Goal: Entertainment & Leisure: Consume media (video, audio)

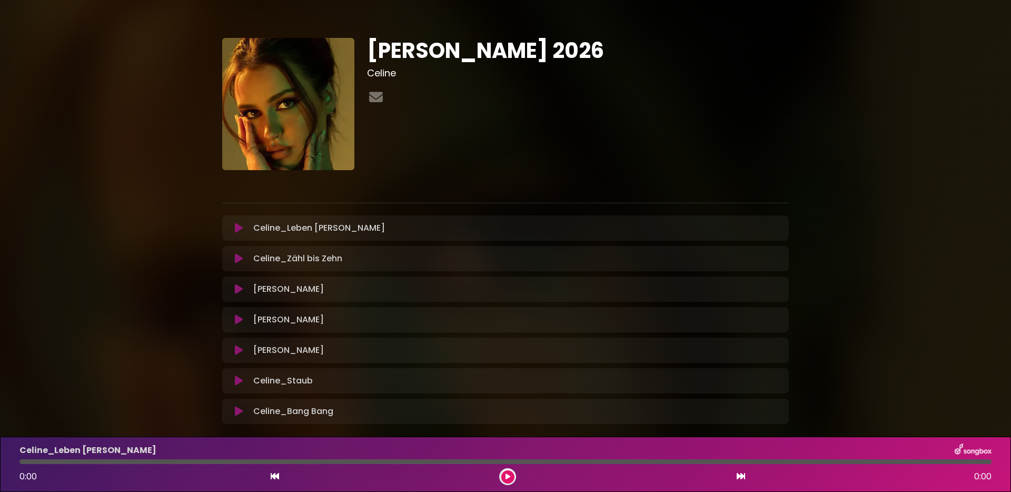
scroll to position [54, 0]
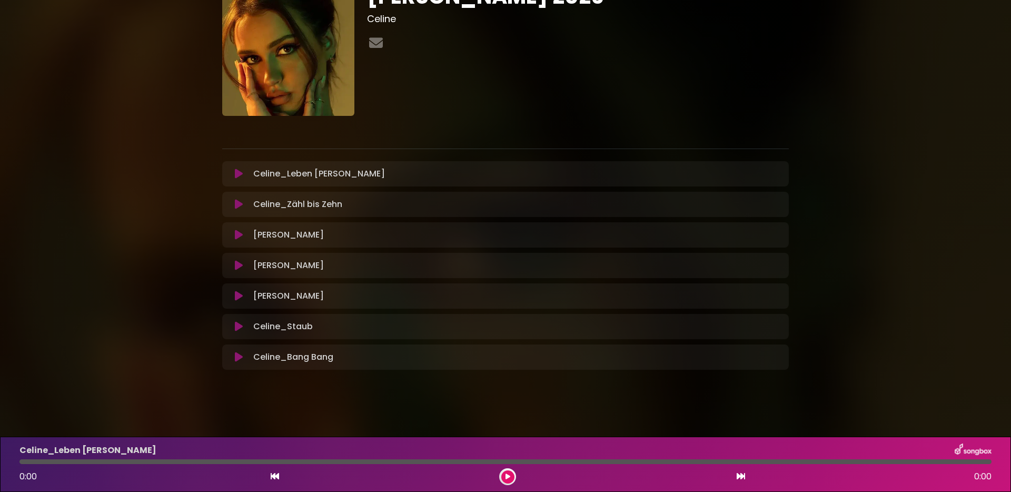
click at [300, 181] on div "[PERSON_NAME] Lang Loading Track... Name" at bounding box center [505, 173] width 566 height 25
click at [233, 172] on button at bounding box center [238, 173] width 21 height 11
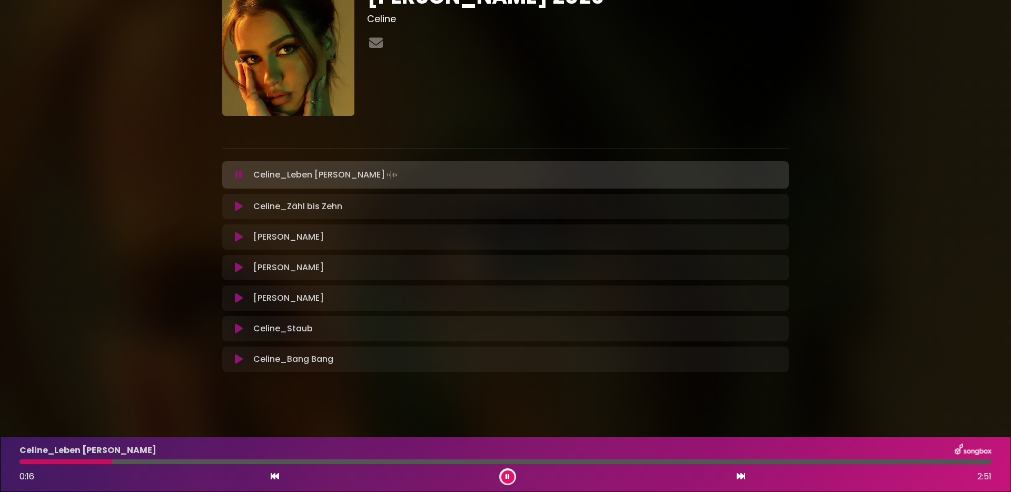
scroll to position [0, 0]
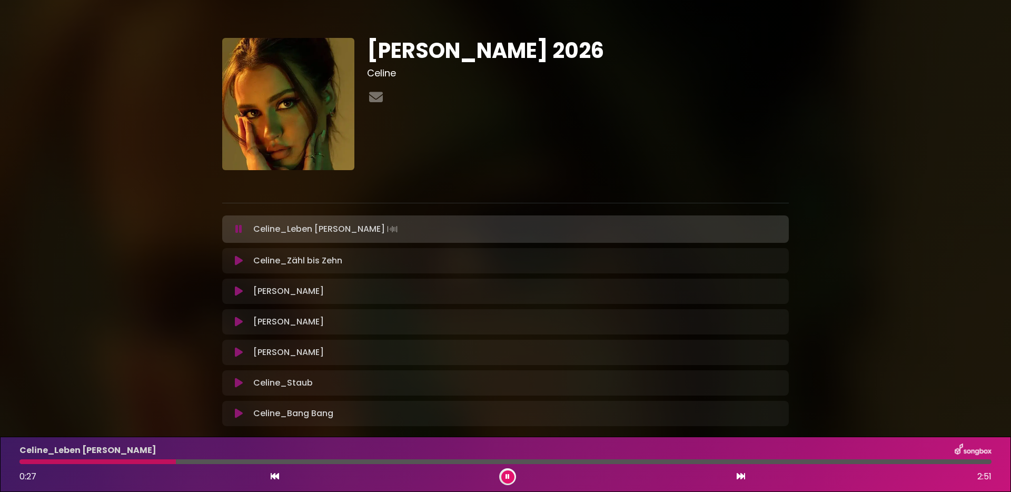
click at [239, 227] on icon at bounding box center [238, 229] width 7 height 11
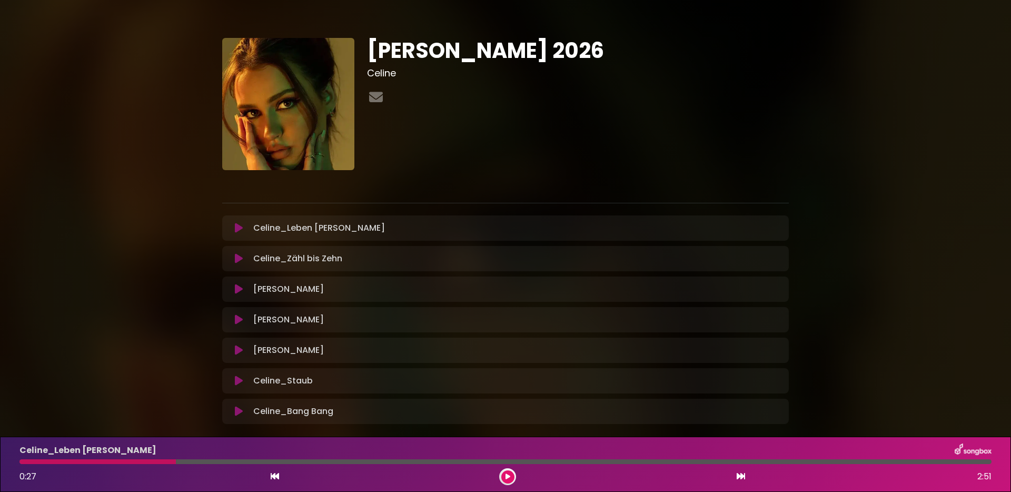
click at [505, 476] on icon at bounding box center [507, 476] width 5 height 6
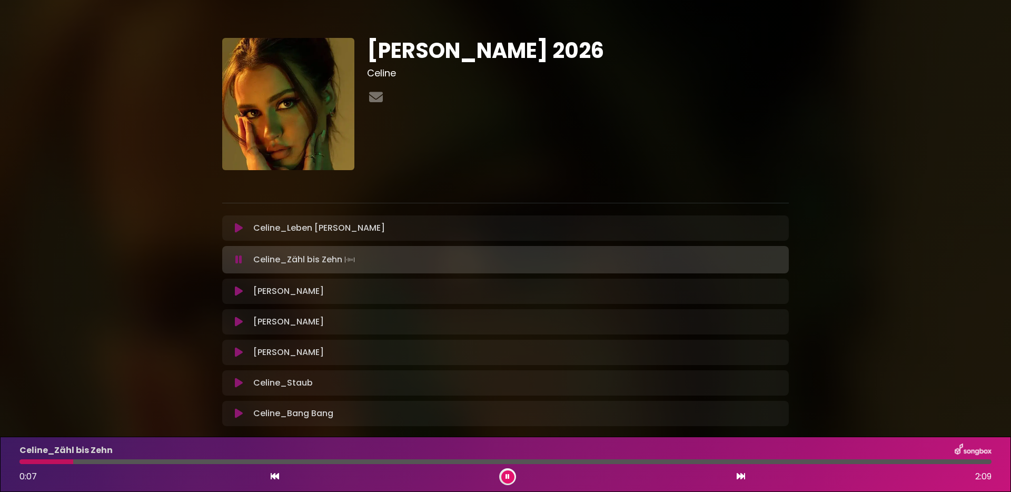
click at [241, 260] on icon at bounding box center [238, 259] width 7 height 11
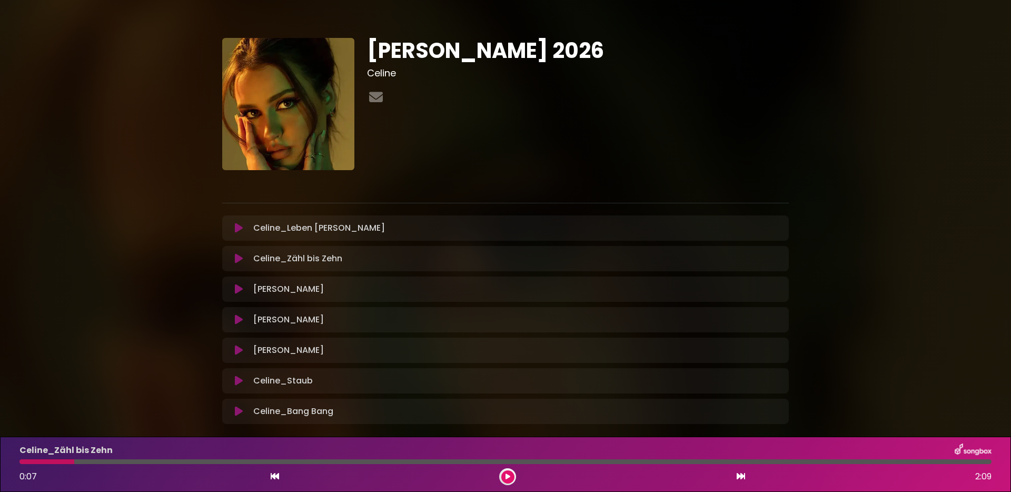
click at [241, 260] on icon at bounding box center [239, 258] width 8 height 11
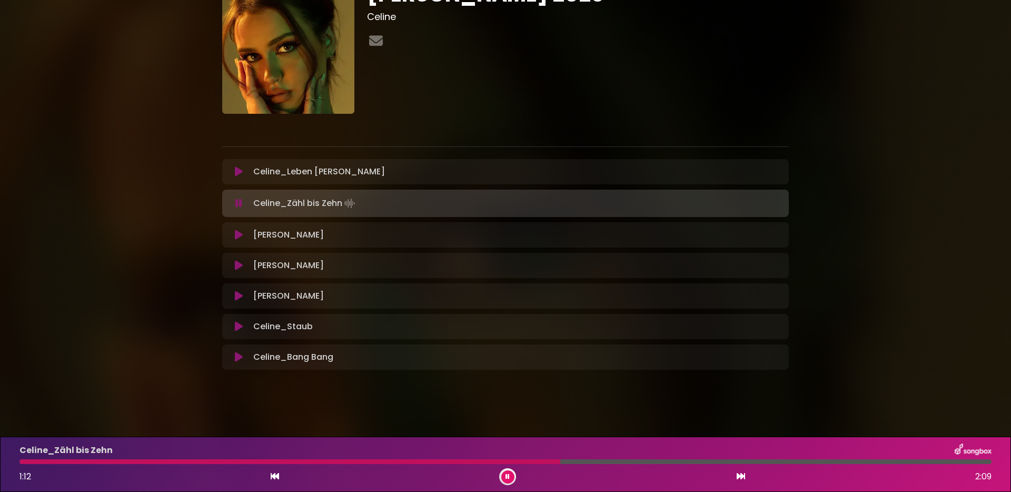
scroll to position [56, 0]
click at [139, 263] on div "[PERSON_NAME] 2026 Celine" at bounding box center [505, 172] width 1011 height 431
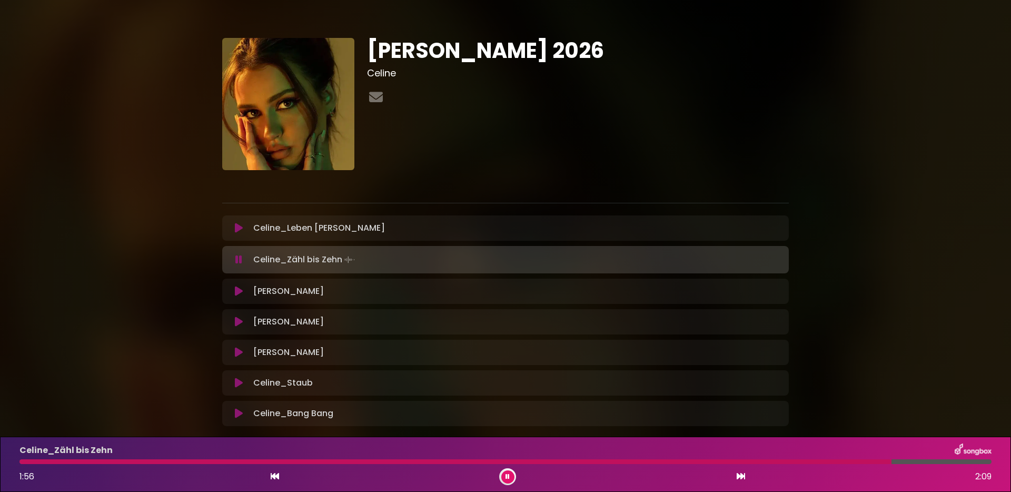
click at [513, 476] on button at bounding box center [507, 476] width 13 height 13
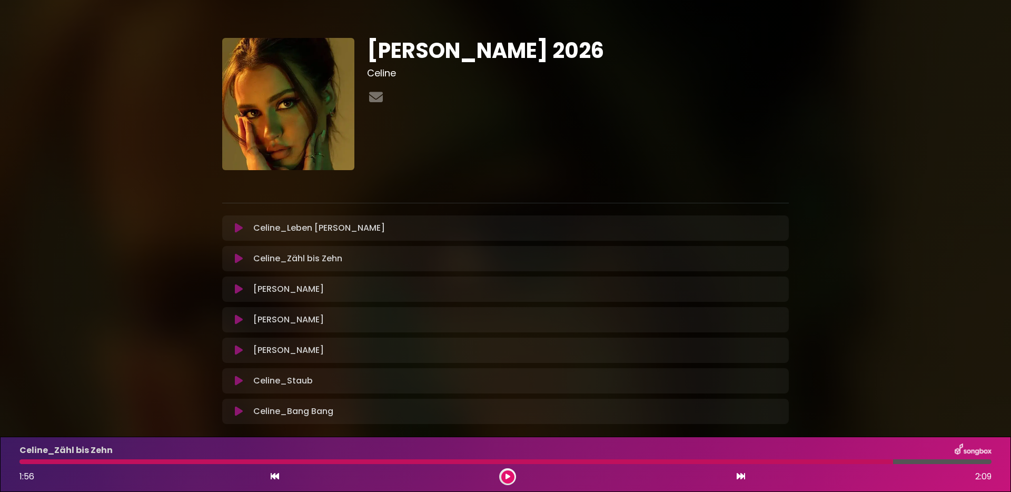
click at [238, 288] on icon at bounding box center [239, 289] width 8 height 11
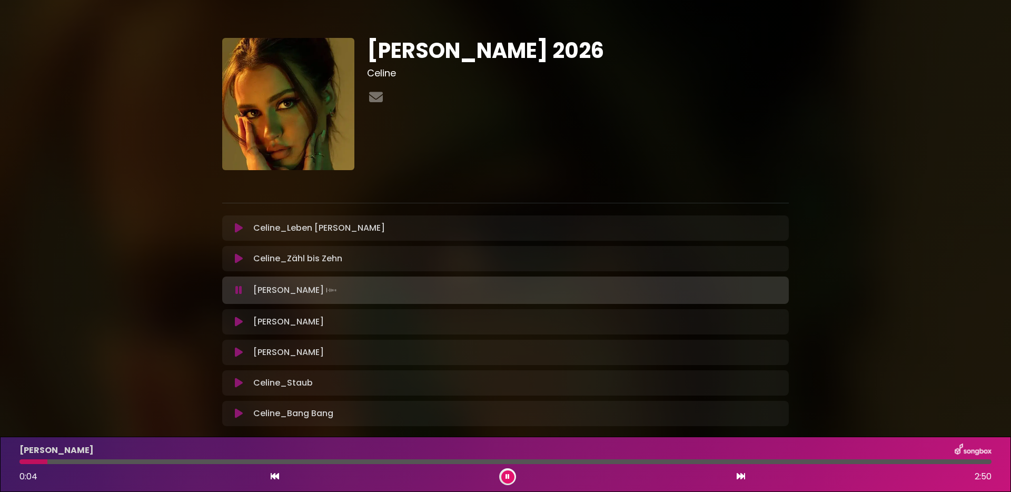
click at [504, 478] on button at bounding box center [507, 476] width 13 height 13
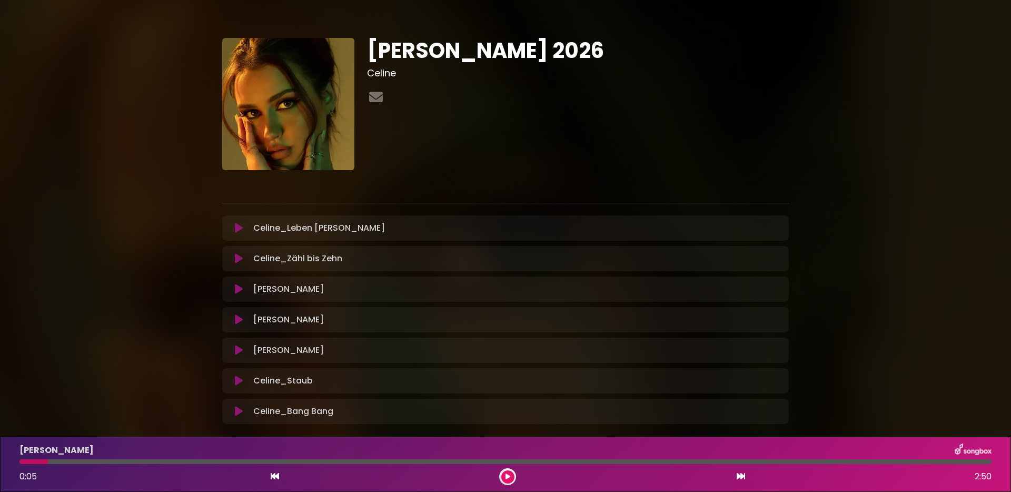
click at [504, 478] on button at bounding box center [507, 476] width 13 height 13
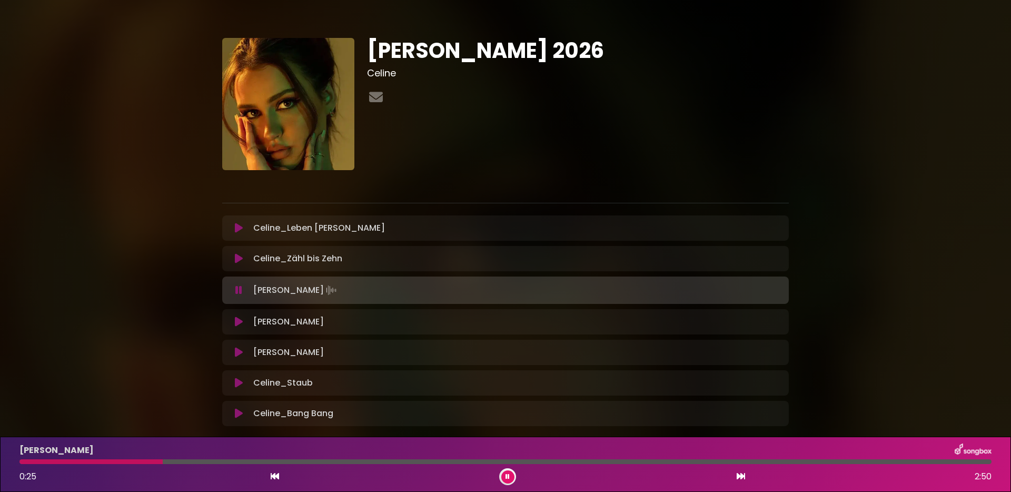
click at [510, 473] on button at bounding box center [507, 476] width 13 height 13
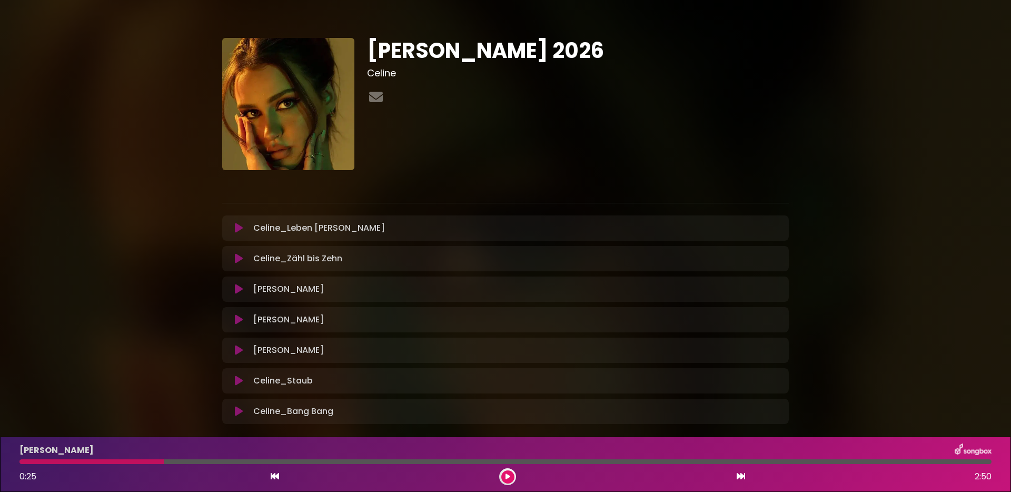
click at [503, 474] on button at bounding box center [507, 476] width 13 height 13
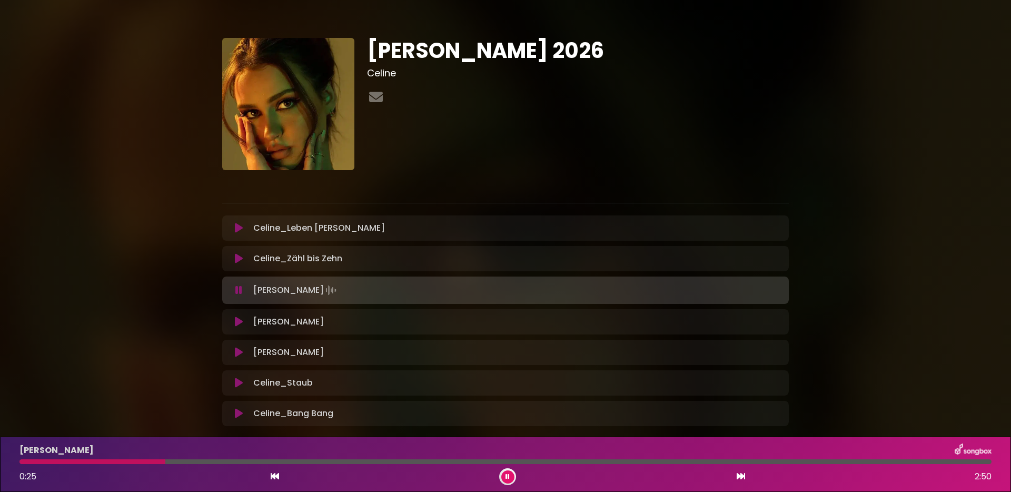
click at [503, 474] on button at bounding box center [507, 476] width 13 height 13
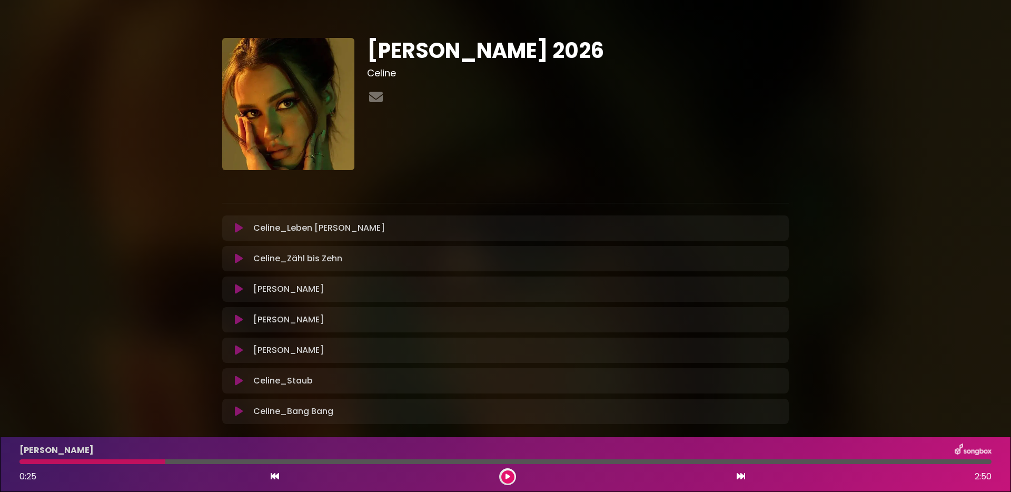
click at [505, 475] on icon at bounding box center [507, 476] width 5 height 6
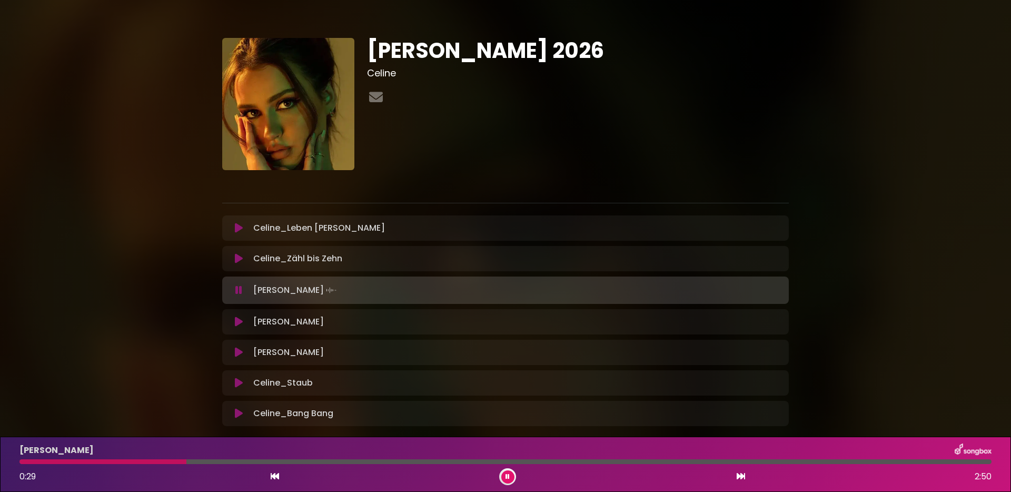
click at [510, 477] on button at bounding box center [507, 476] width 13 height 13
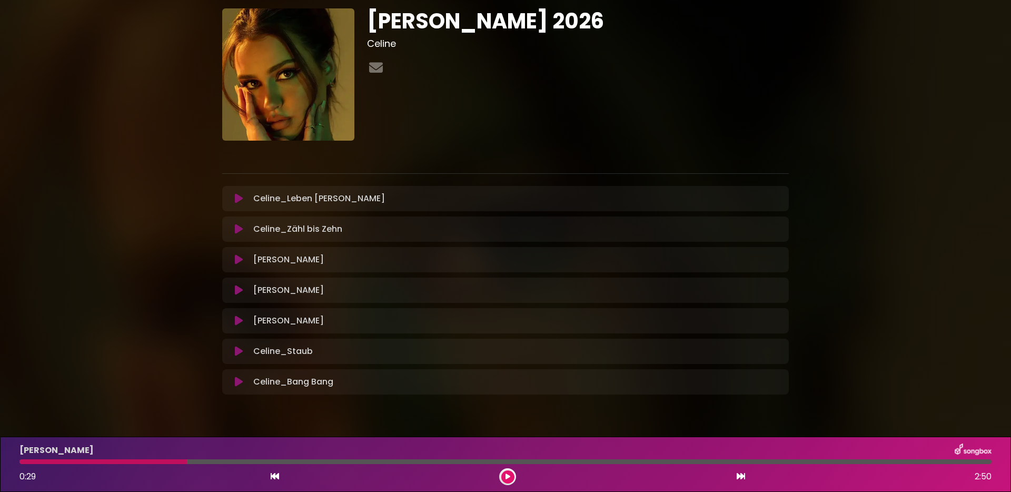
scroll to position [32, 0]
